Goal: Task Accomplishment & Management: Manage account settings

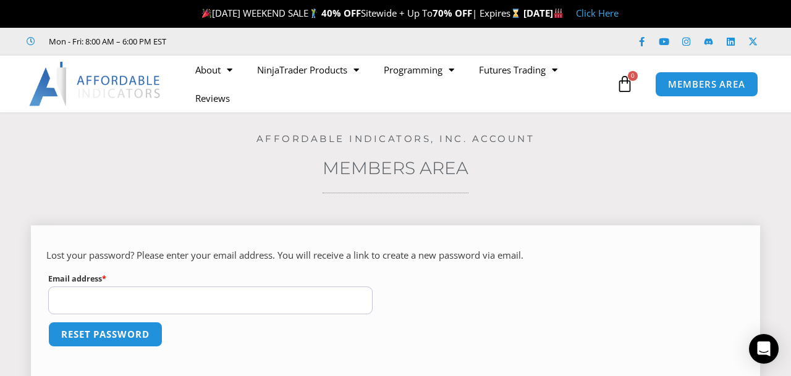
click at [160, 295] on input "Email address * Required" at bounding box center [210, 301] width 325 height 28
type input "**********"
click at [83, 331] on button "Reset password" at bounding box center [105, 334] width 120 height 27
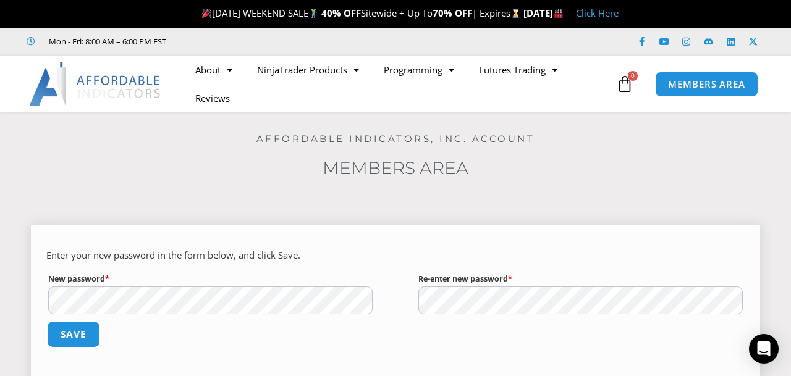
click at [74, 327] on button "Save" at bounding box center [73, 334] width 53 height 27
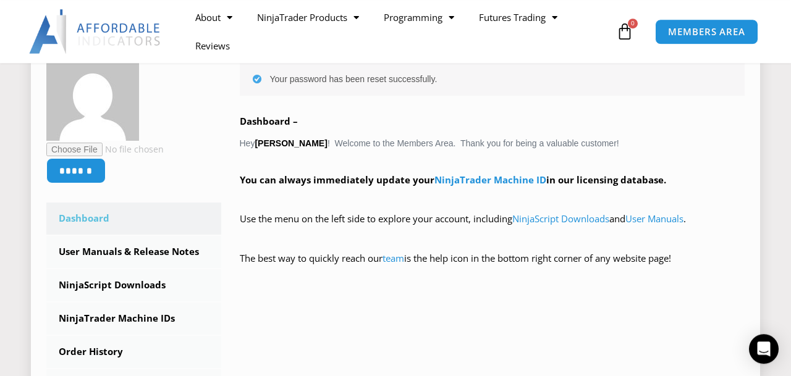
scroll to position [257, 0]
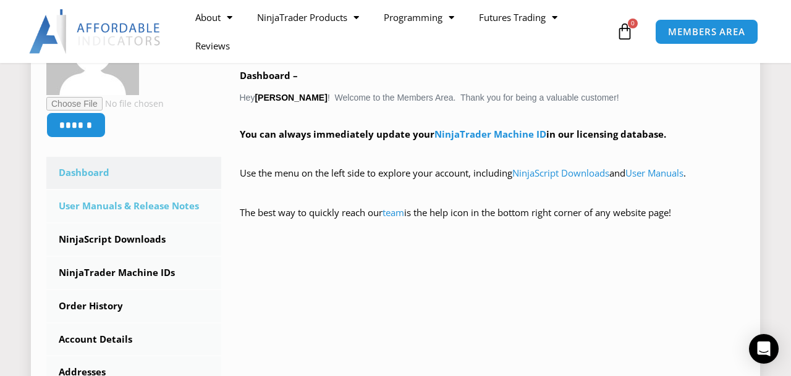
click at [132, 207] on link "User Manuals & Release Notes" at bounding box center [133, 206] width 175 height 32
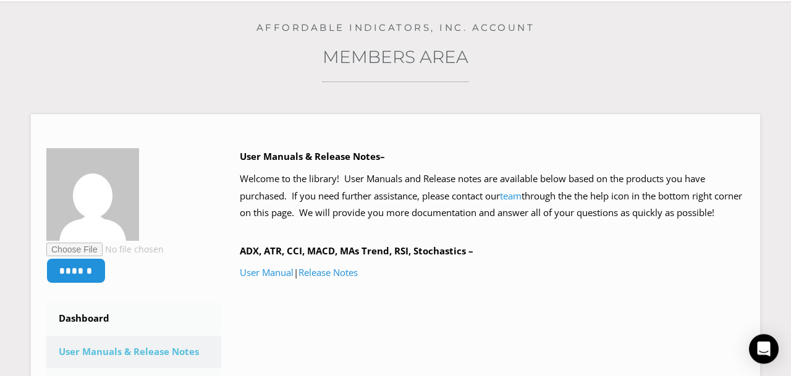
scroll to position [129, 0]
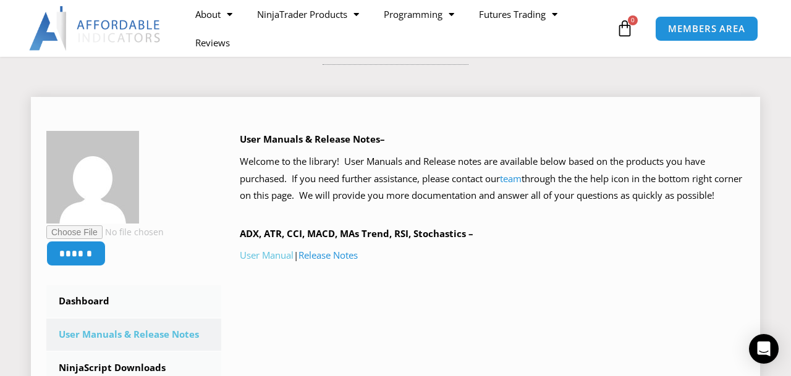
click at [274, 261] on link "User Manual" at bounding box center [267, 255] width 54 height 12
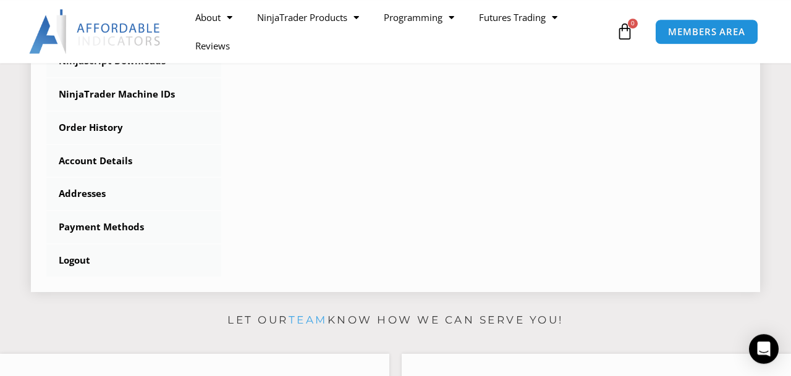
scroll to position [450, 0]
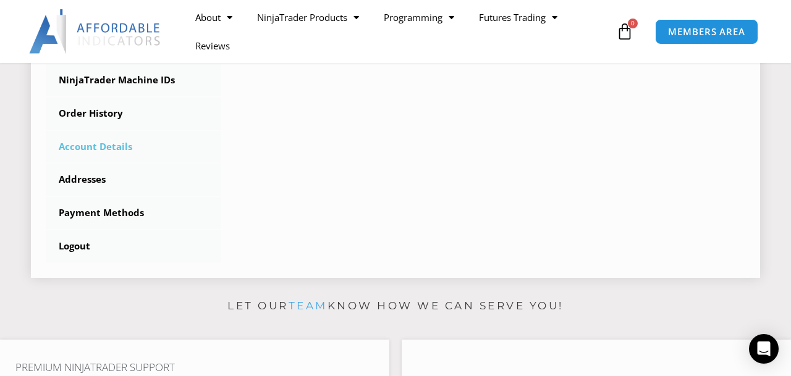
click at [104, 150] on link "Account Details" at bounding box center [133, 147] width 175 height 32
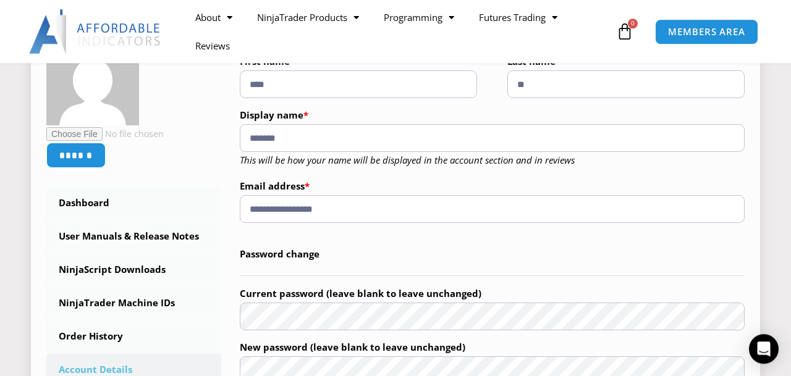
scroll to position [257, 0]
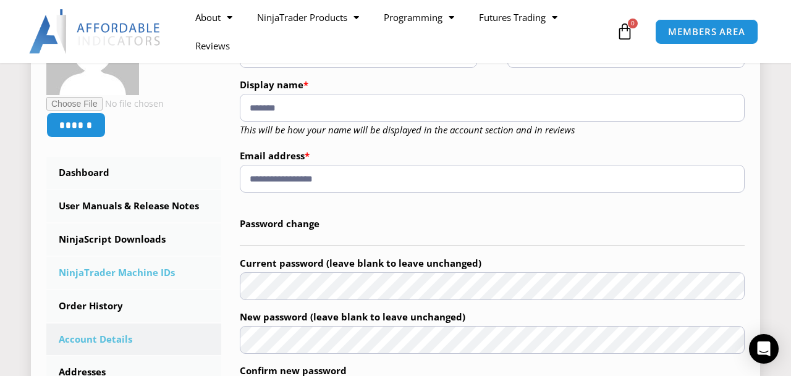
click at [116, 270] on link "NinjaTrader Machine IDs" at bounding box center [133, 273] width 175 height 32
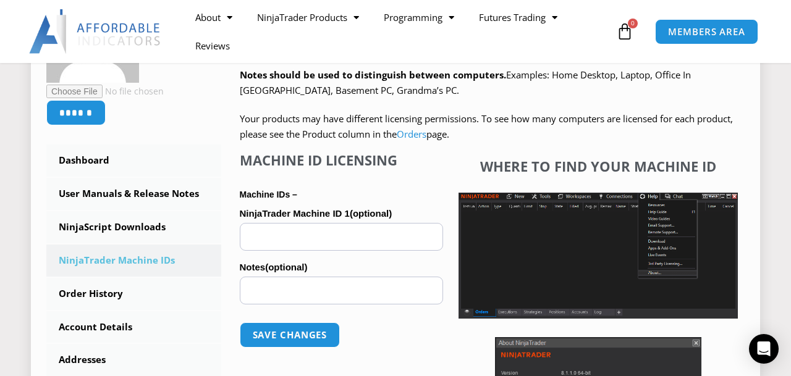
scroll to position [321, 0]
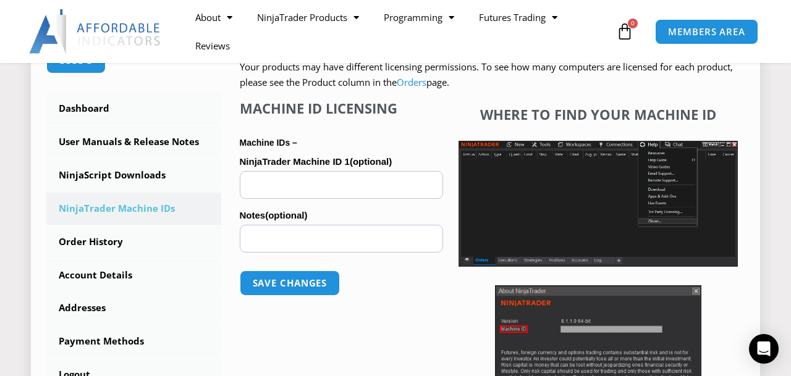
paste input "**********"
type input "**********"
click at [295, 285] on button "Save changes" at bounding box center [290, 283] width 106 height 27
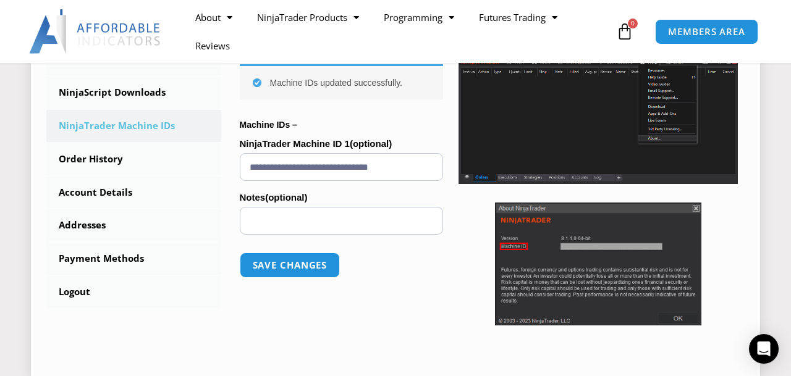
scroll to position [386, 0]
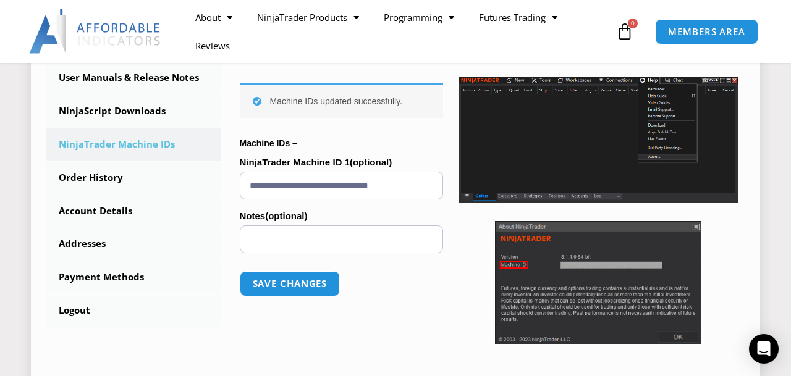
click at [363, 239] on input "Notes (optional)" at bounding box center [342, 240] width 204 height 28
type input "**********"
click at [271, 275] on button "Save changes" at bounding box center [290, 284] width 106 height 27
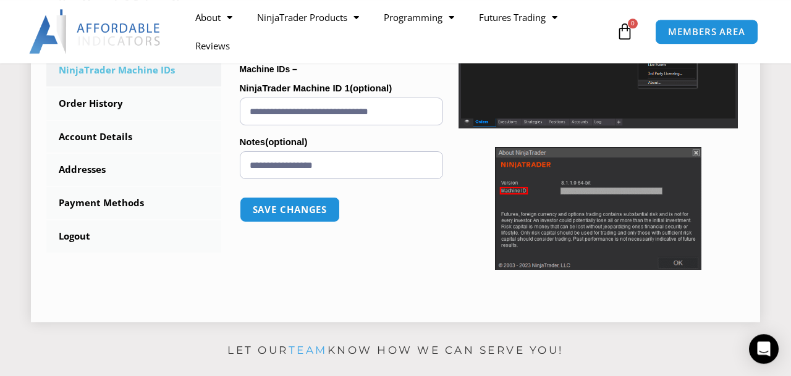
scroll to position [386, 0]
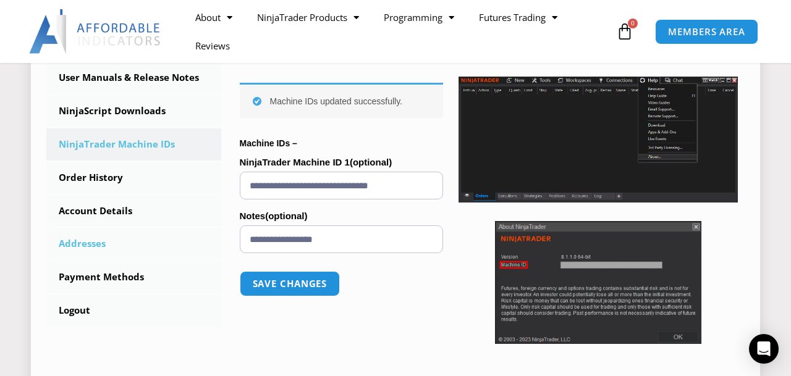
click at [82, 247] on link "Addresses" at bounding box center [133, 244] width 175 height 32
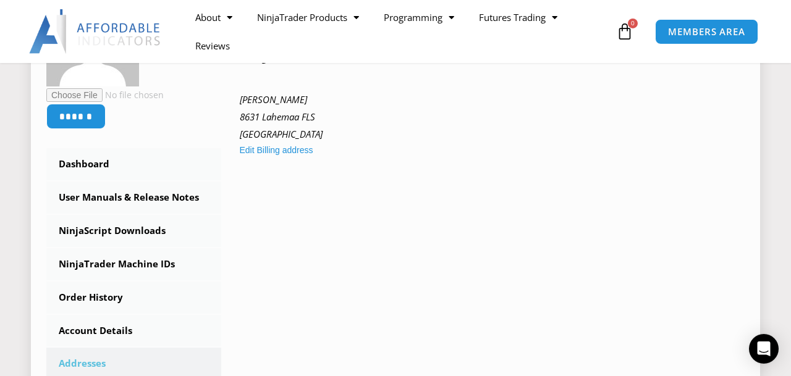
scroll to position [321, 0]
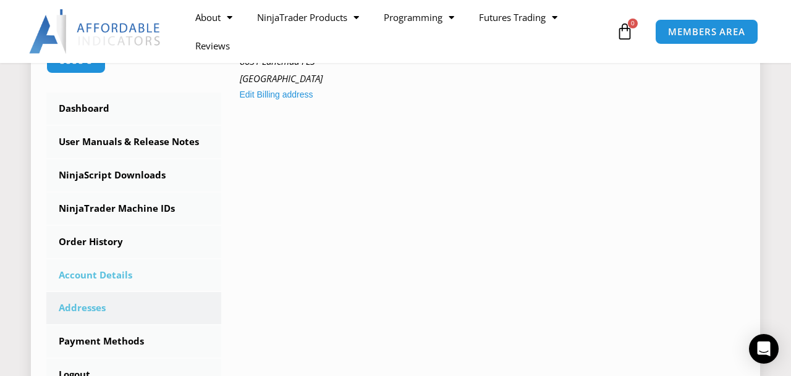
click at [118, 273] on link "Account Details" at bounding box center [133, 276] width 175 height 32
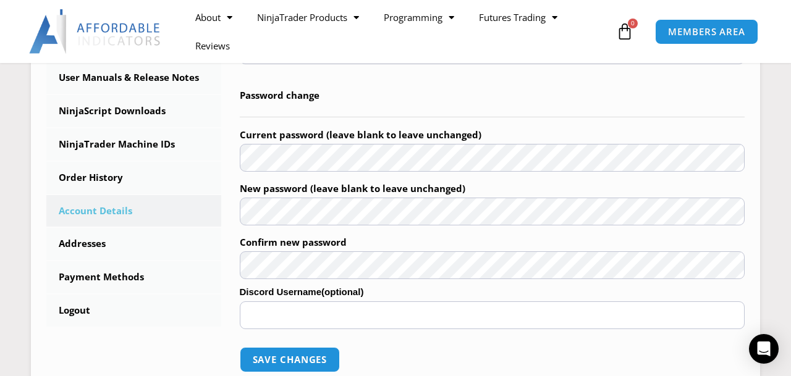
scroll to position [321, 0]
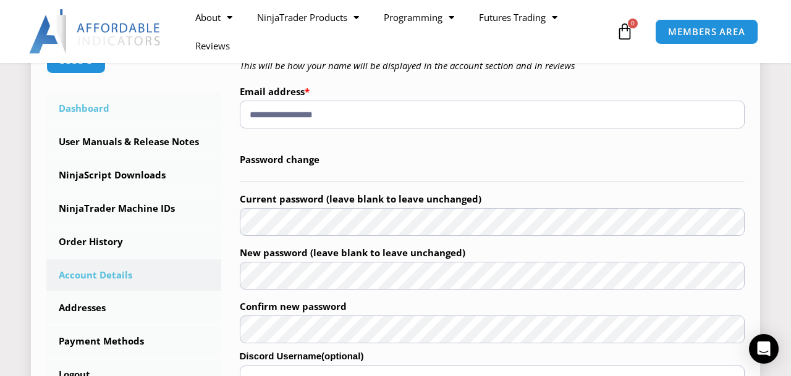
click at [87, 108] on link "Dashboard" at bounding box center [133, 109] width 175 height 32
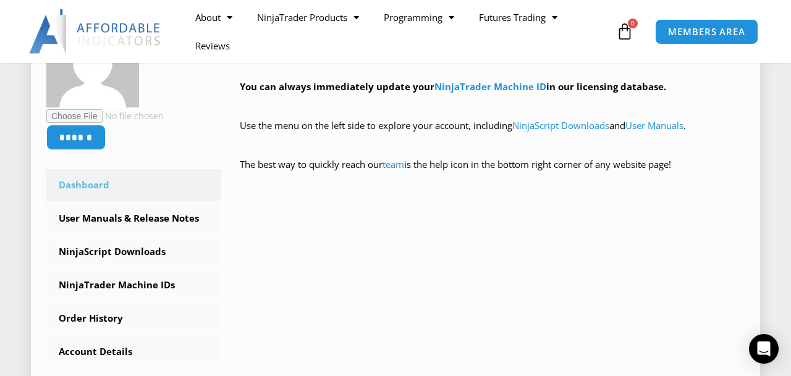
scroll to position [193, 0]
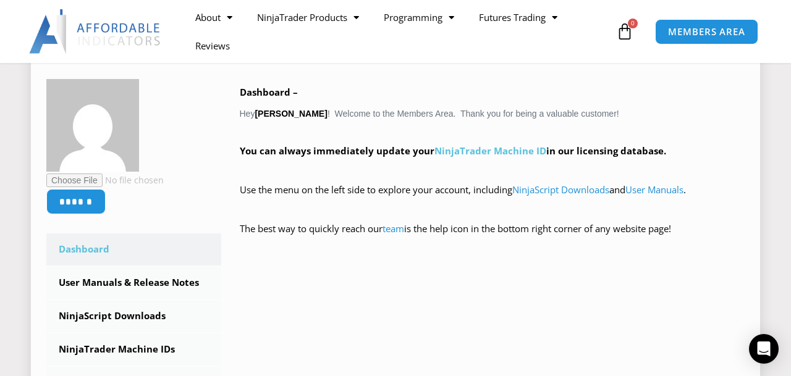
click at [480, 152] on link "NinjaTrader Machine ID" at bounding box center [491, 151] width 112 height 12
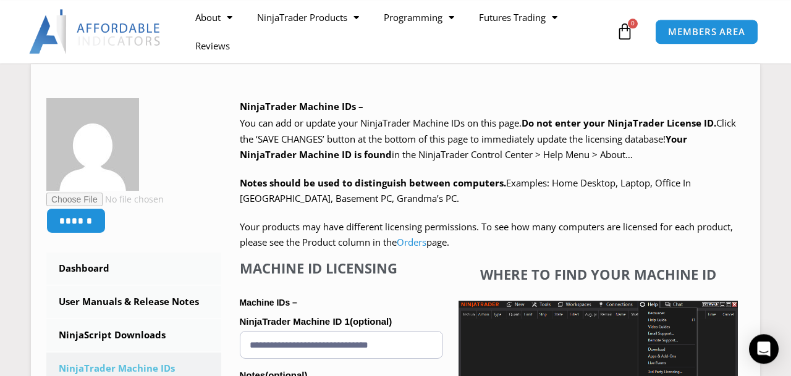
scroll to position [129, 0]
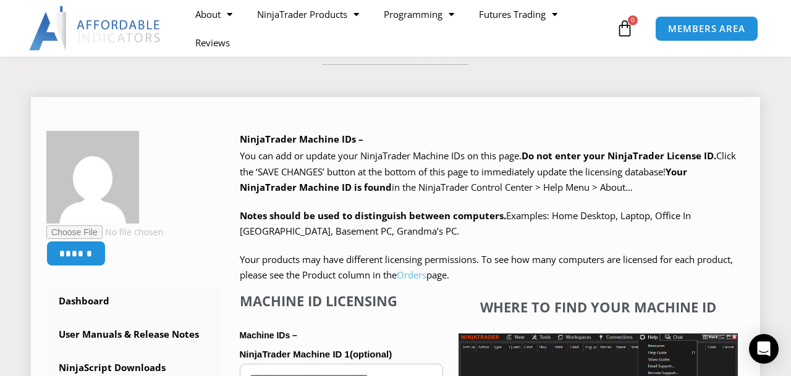
click at [416, 278] on link "Orders" at bounding box center [412, 275] width 30 height 12
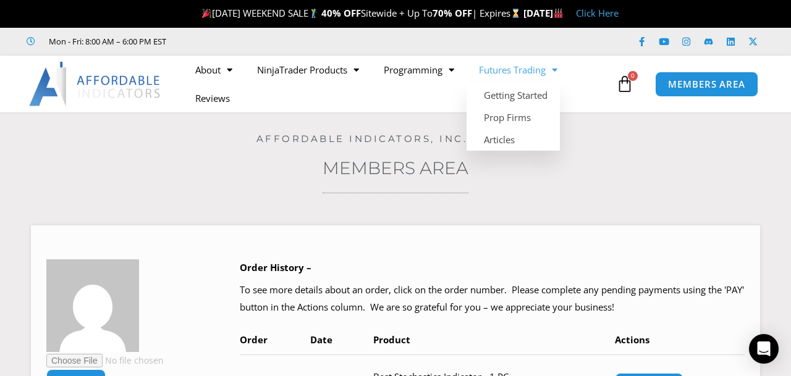
click at [558, 70] on span "Menu" at bounding box center [552, 70] width 12 height 22
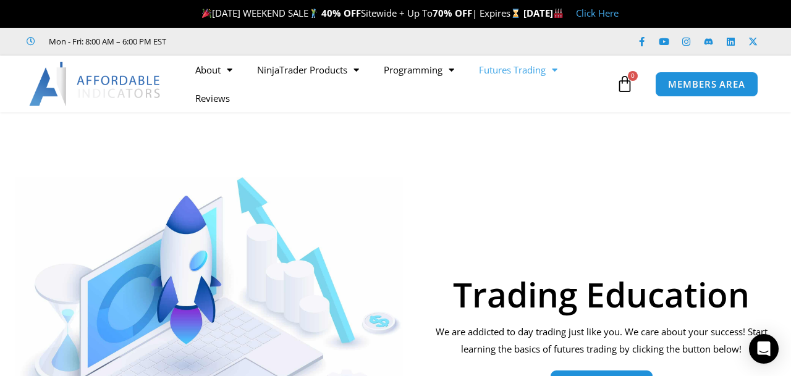
click at [526, 203] on div "Trading Education We are addicted to day trading just like you. We care about y…" at bounding box center [602, 314] width 360 height 316
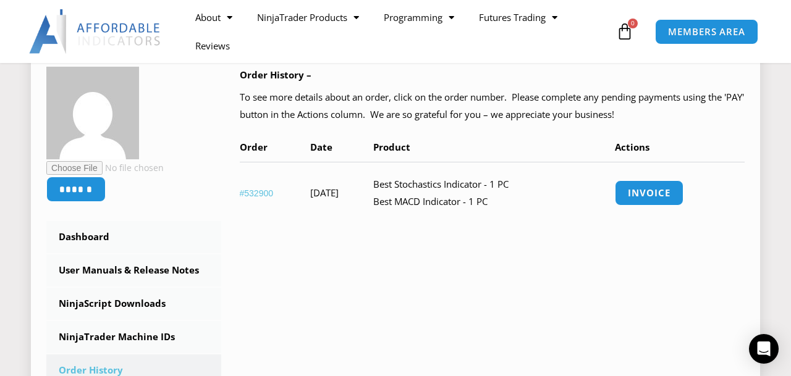
scroll to position [257, 0]
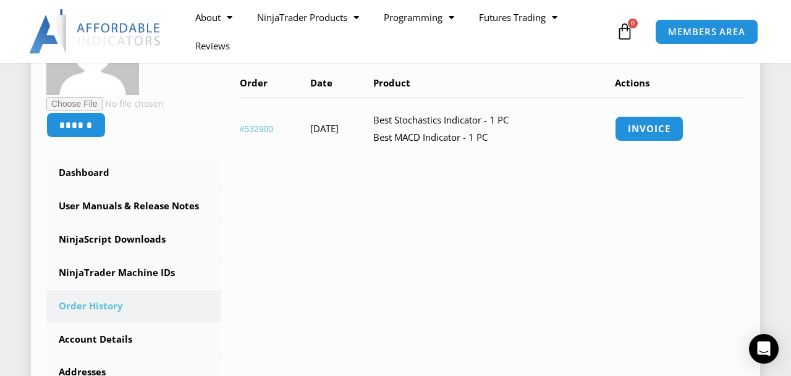
click at [93, 304] on link "Order History" at bounding box center [133, 307] width 175 height 32
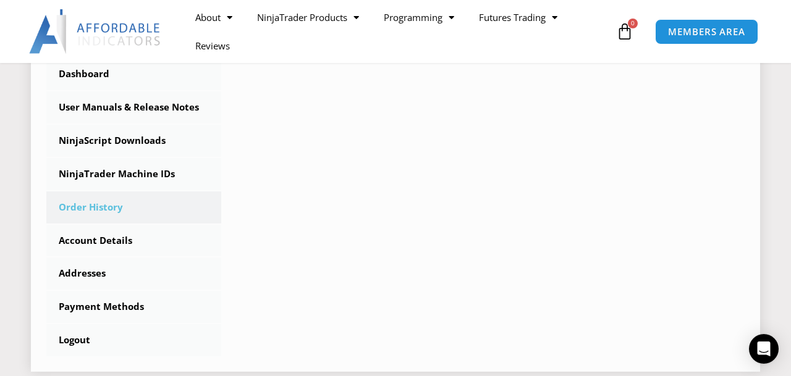
scroll to position [386, 0]
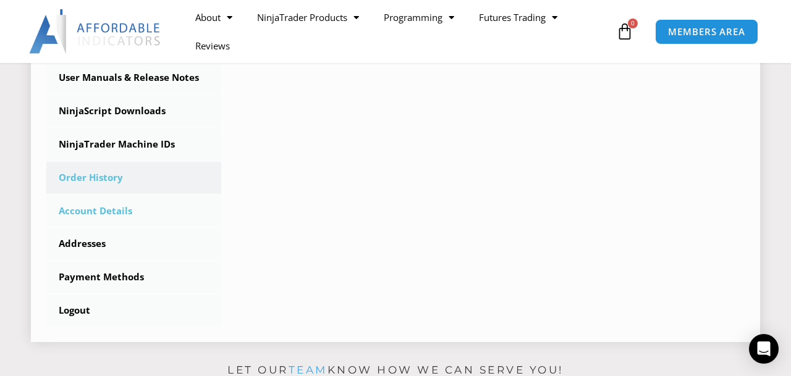
click at [117, 212] on link "Account Details" at bounding box center [133, 211] width 175 height 32
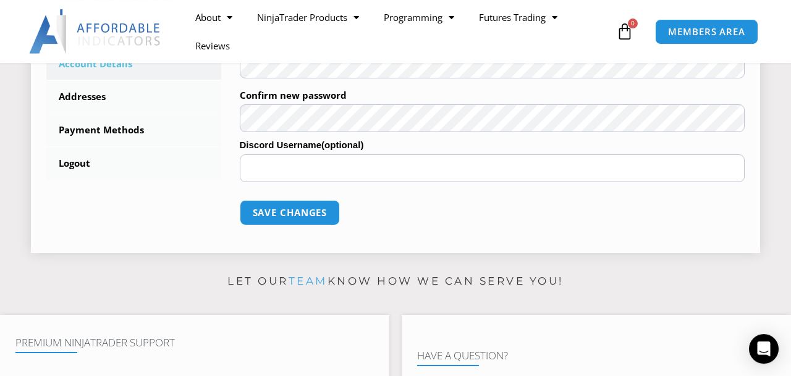
scroll to position [579, 0]
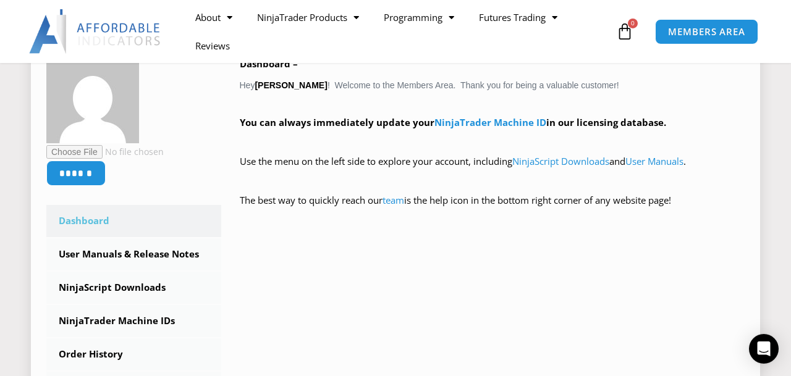
scroll to position [193, 0]
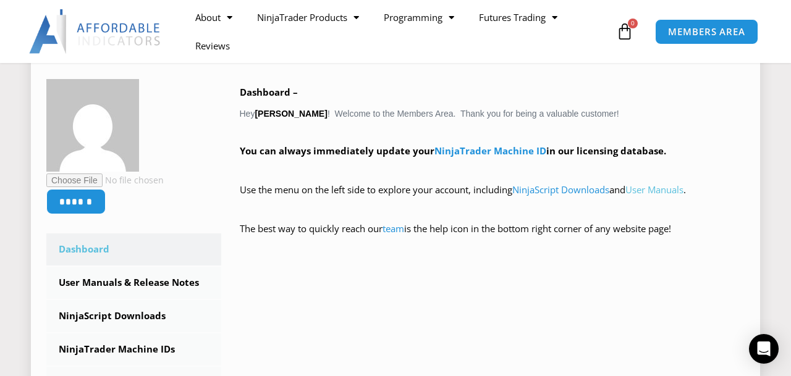
click at [654, 190] on link "User Manuals" at bounding box center [655, 190] width 58 height 12
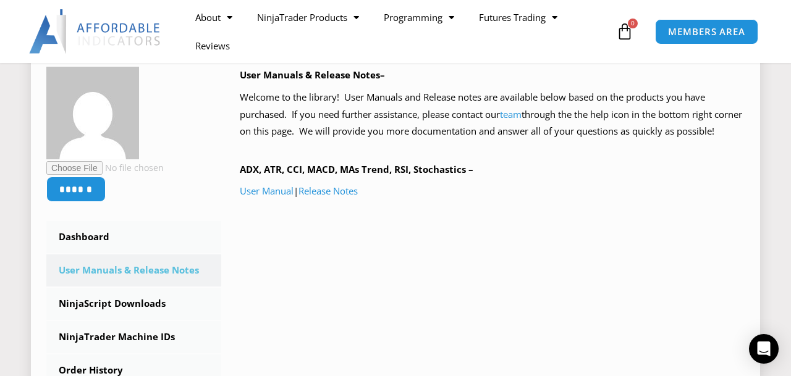
scroll to position [129, 0]
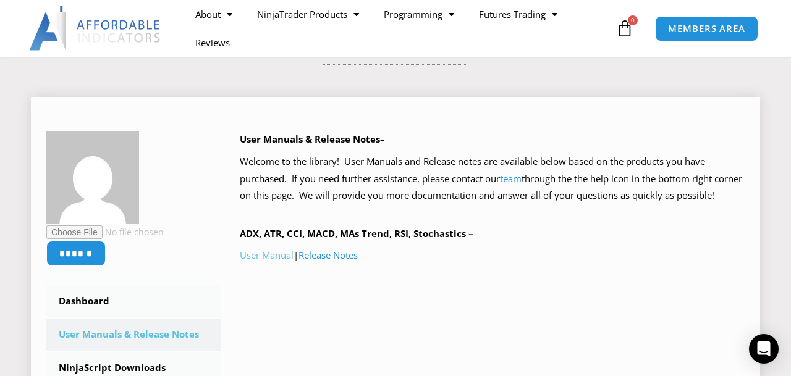
click at [273, 261] on link "User Manual" at bounding box center [267, 255] width 54 height 12
